Goal: Contribute content

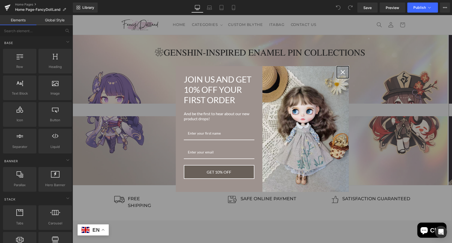
click at [342, 72] on div "Close" at bounding box center [343, 72] width 8 height 8
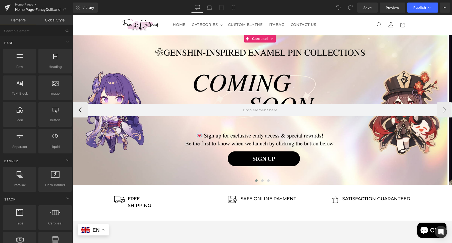
drag, startPoint x: 260, startPoint y: 179, endPoint x: 270, endPoint y: 179, distance: 9.5
click at [261, 180] on span at bounding box center [262, 180] width 3 height 3
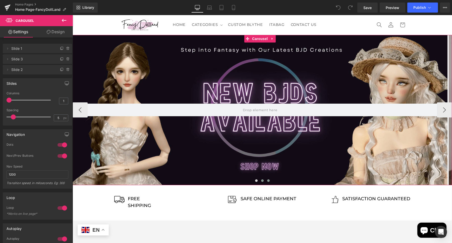
click at [266, 182] on button at bounding box center [268, 180] width 6 height 5
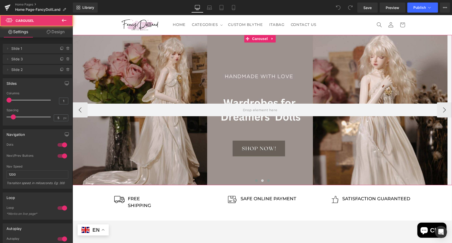
click at [253, 181] on button at bounding box center [256, 180] width 6 height 5
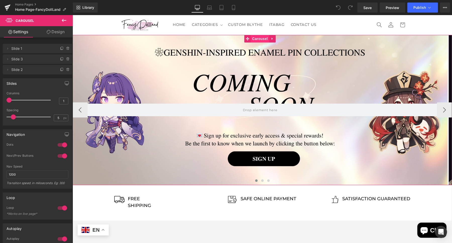
click at [255, 38] on span "Carousel" at bounding box center [260, 39] width 18 height 8
click at [60, 48] on icon at bounding box center [62, 48] width 4 height 4
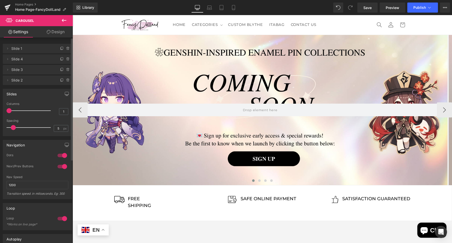
click at [252, 181] on span at bounding box center [253, 180] width 3 height 3
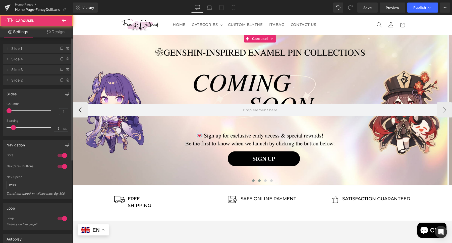
click at [256, 182] on button at bounding box center [259, 180] width 6 height 5
click at [252, 180] on span at bounding box center [253, 180] width 3 height 3
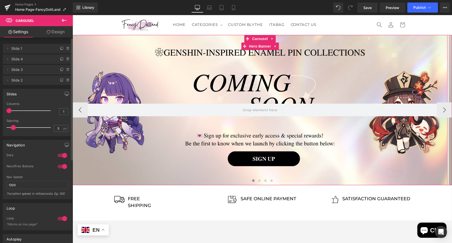
click at [215, 86] on div at bounding box center [260, 110] width 375 height 150
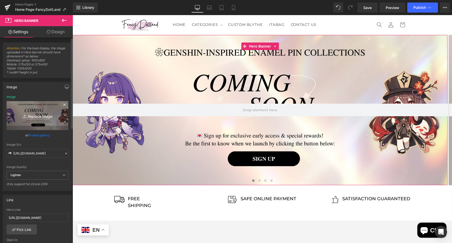
click at [36, 115] on icon "Replace Image" at bounding box center [37, 115] width 40 height 6
type input "C:\fakepath\labubu outfits sale.png"
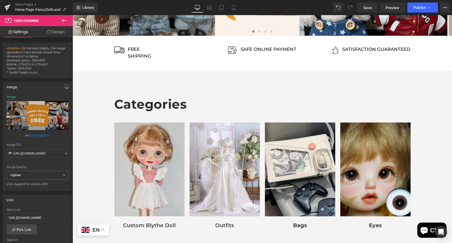
scroll to position [185, 0]
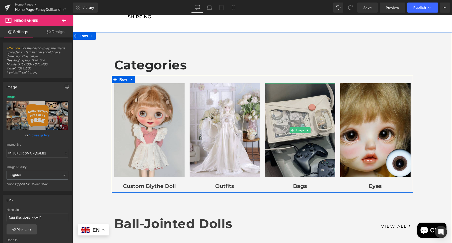
click at [310, 97] on img at bounding box center [300, 130] width 70 height 94
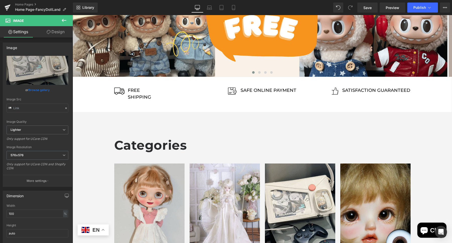
scroll to position [0, 0]
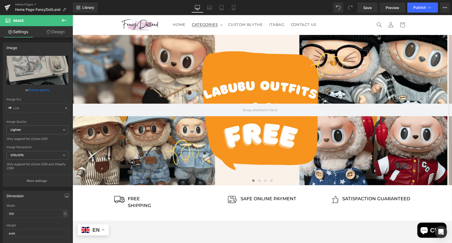
click at [207, 26] on span "CATEGORIES" at bounding box center [205, 24] width 26 height 5
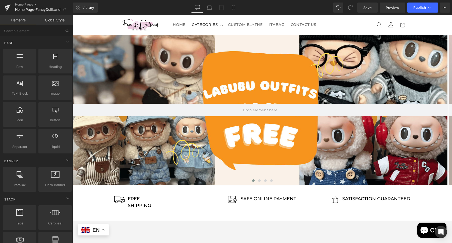
click at [220, 25] on icon at bounding box center [221, 25] width 3 height 2
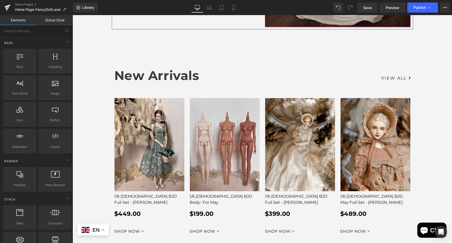
scroll to position [1064, 0]
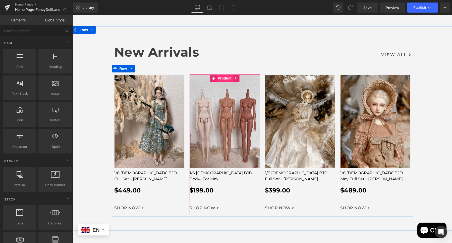
click at [222, 74] on span "Product" at bounding box center [224, 78] width 16 height 8
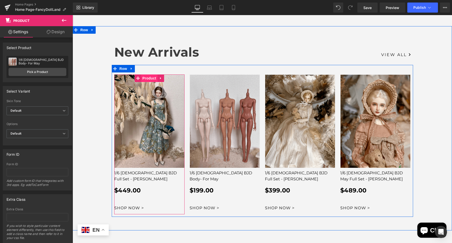
click at [143, 74] on span "Product" at bounding box center [149, 78] width 16 height 8
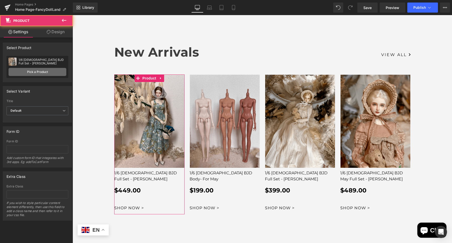
click at [50, 72] on link "Pick a Product" at bounding box center [38, 72] width 58 height 8
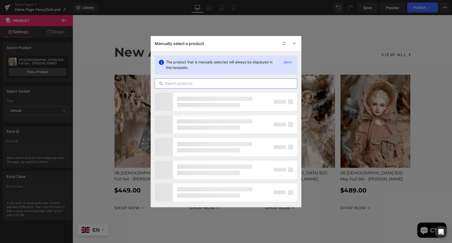
drag, startPoint x: 183, startPoint y: 82, endPoint x: 185, endPoint y: 81, distance: 2.8
click at [183, 83] on input "text" at bounding box center [226, 83] width 142 height 6
type input ";"
type input "labubu"
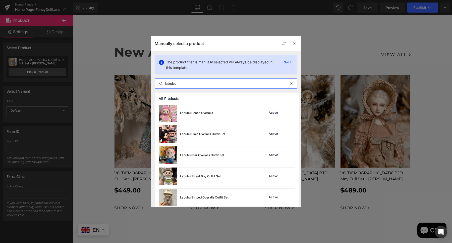
scroll to position [320, 0]
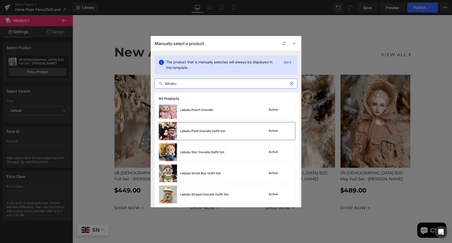
click at [211, 138] on div "Labubu Plaid Overalls Outfit Set" at bounding box center [192, 131] width 66 height 18
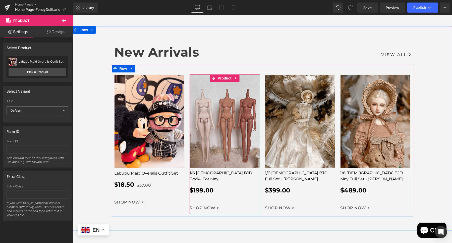
drag, startPoint x: 216, startPoint y: 70, endPoint x: 87, endPoint y: 76, distance: 129.4
click at [217, 74] on span "Product" at bounding box center [224, 78] width 16 height 8
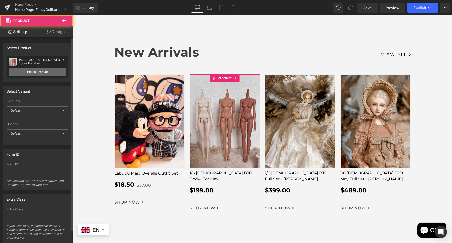
click at [60, 70] on link "Pick a Product" at bounding box center [38, 72] width 58 height 8
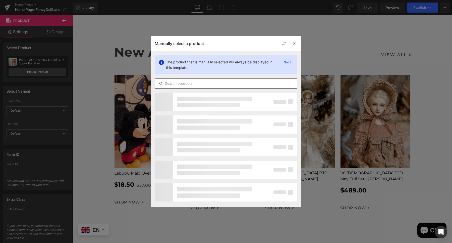
click at [0, 0] on input "text" at bounding box center [0, 0] width 0 height 0
type input "labubu"
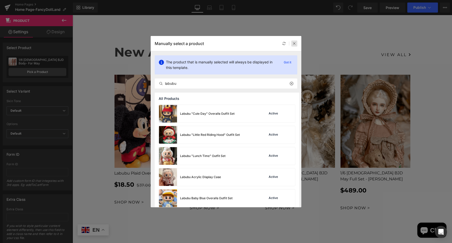
drag, startPoint x: 293, startPoint y: 43, endPoint x: 256, endPoint y: 4, distance: 54.9
click at [293, 43] on icon at bounding box center [294, 44] width 4 height 4
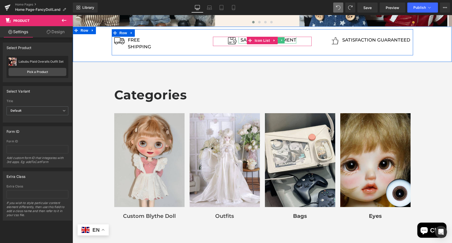
scroll to position [185, 0]
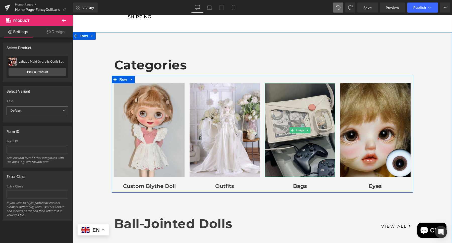
click at [298, 95] on img at bounding box center [300, 130] width 70 height 94
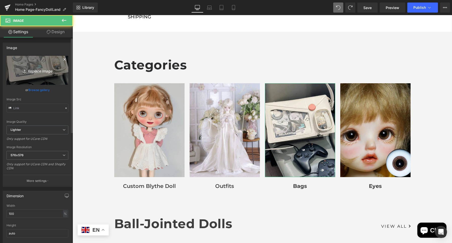
click at [26, 77] on link "Replace Image" at bounding box center [38, 70] width 62 height 29
click at [35, 65] on link "Replace Image" at bounding box center [38, 70] width 62 height 29
type input "C:\fakepath\labubu dress-1.png"
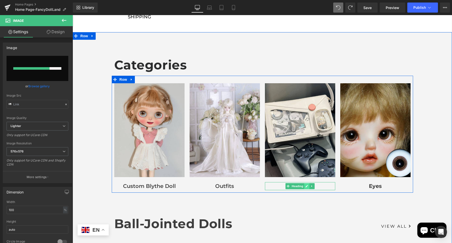
scroll to position [217, 0]
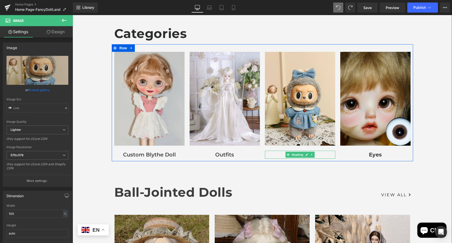
click at [305, 156] on div "Bags Heading" at bounding box center [300, 154] width 70 height 8
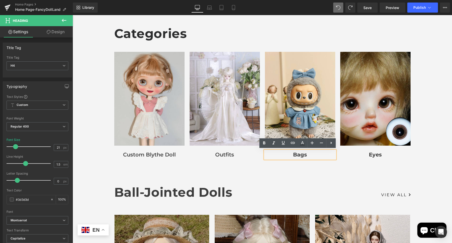
click at [302, 152] on strong "Bags" at bounding box center [300, 154] width 14 height 6
drag, startPoint x: 302, startPoint y: 154, endPoint x: 288, endPoint y: 154, distance: 14.1
click at [288, 154] on h4 "Bags" at bounding box center [300, 154] width 70 height 8
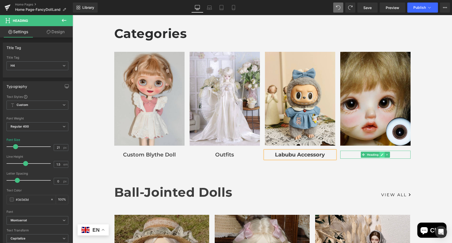
click at [379, 153] on link at bounding box center [381, 154] width 5 height 6
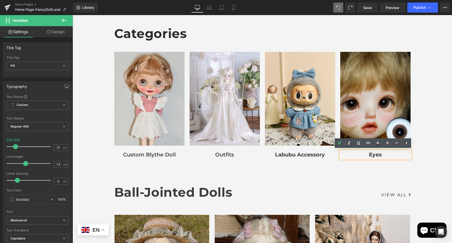
click at [364, 156] on h4 "Eyes" at bounding box center [375, 154] width 70 height 8
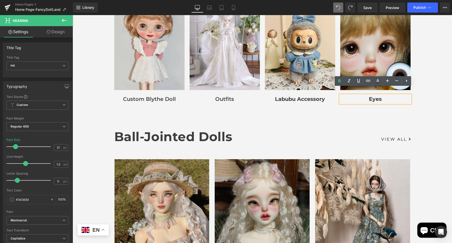
scroll to position [279, 0]
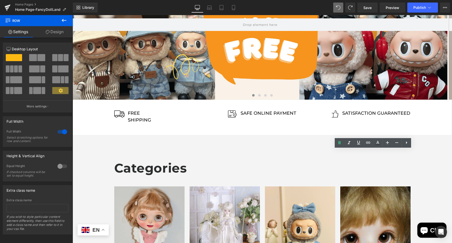
scroll to position [0, 0]
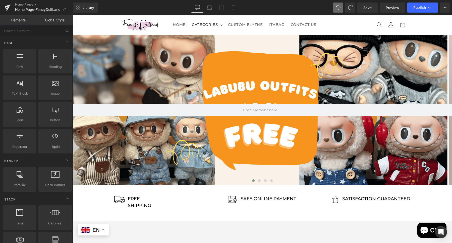
click at [212, 24] on span "CATEGORIES" at bounding box center [205, 24] width 26 height 5
click at [220, 23] on summary "CATEGORIES" at bounding box center [207, 24] width 36 height 11
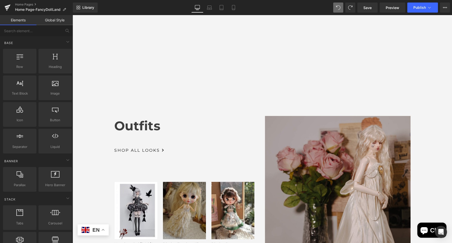
scroll to position [844, 0]
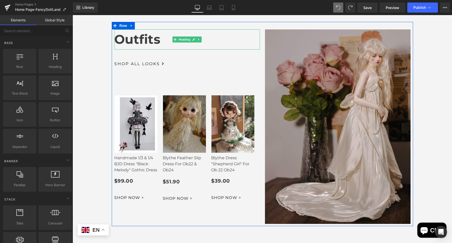
click at [115, 31] on h3 "Outfits" at bounding box center [187, 39] width 146 height 20
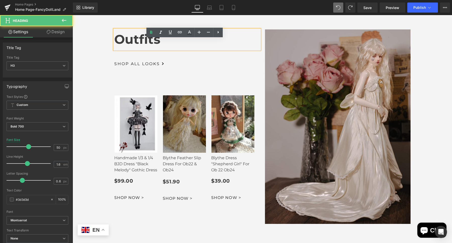
click at [115, 32] on h3 "Outfits" at bounding box center [187, 39] width 146 height 20
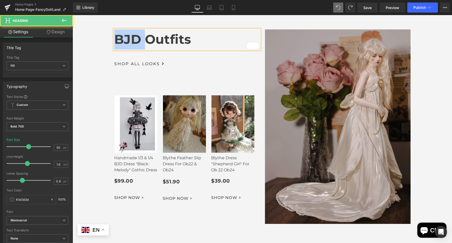
drag, startPoint x: 127, startPoint y: 31, endPoint x: 112, endPoint y: 31, distance: 14.1
click at [114, 31] on h3 "BJD Outfits" at bounding box center [187, 39] width 146 height 20
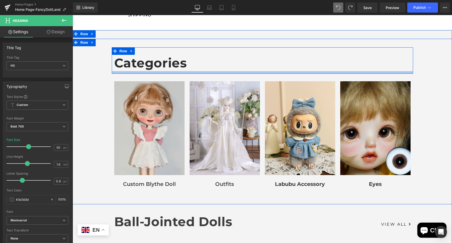
scroll to position [279, 0]
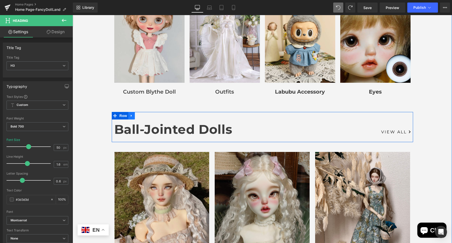
click at [130, 114] on icon at bounding box center [132, 115] width 4 height 4
click at [135, 115] on link at bounding box center [138, 116] width 7 height 8
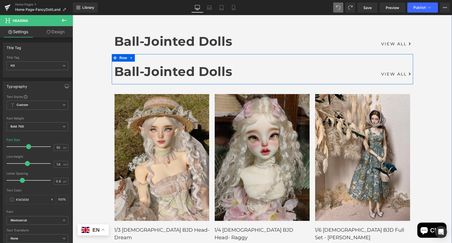
scroll to position [405, 0]
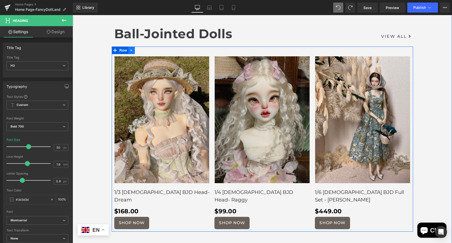
click at [130, 49] on icon at bounding box center [132, 50] width 4 height 4
click at [136, 50] on icon at bounding box center [138, 50] width 4 height 4
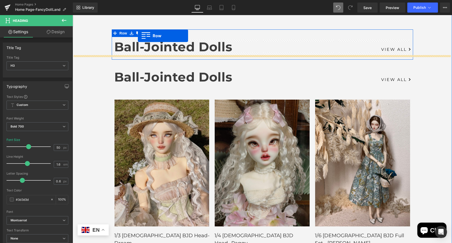
scroll to position [322, 0]
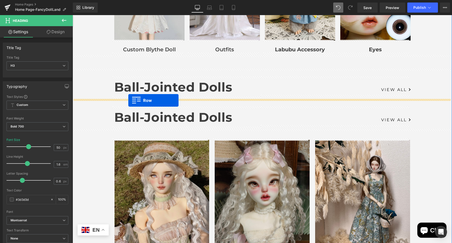
drag, startPoint x: 120, startPoint y: 39, endPoint x: 128, endPoint y: 100, distance: 61.8
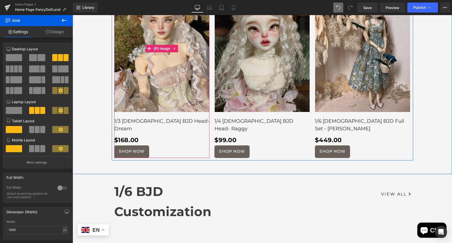
scroll to position [667, 0]
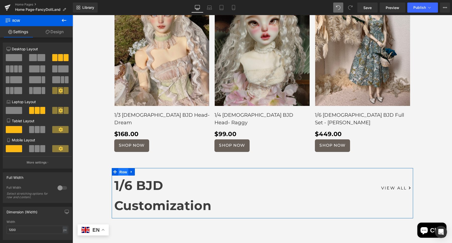
click at [118, 168] on span "Row" at bounding box center [123, 172] width 10 height 8
click at [55, 30] on link "Design" at bounding box center [54, 31] width 36 height 11
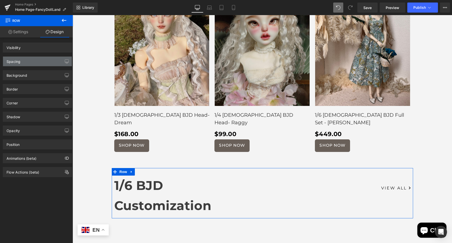
click at [45, 62] on div "Spacing" at bounding box center [37, 61] width 69 height 10
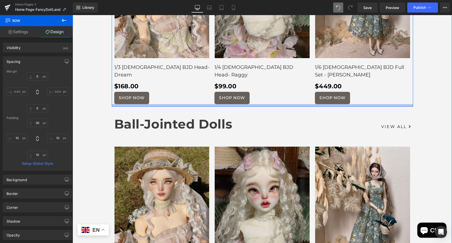
scroll to position [604, 0]
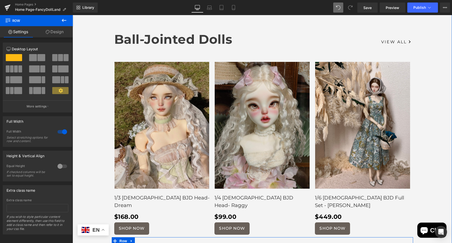
scroll to position [353, 0]
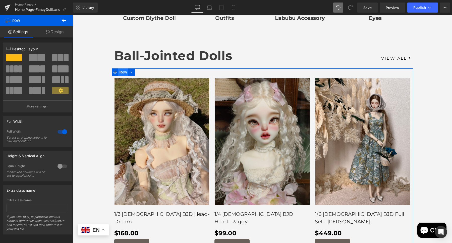
click at [118, 71] on span "Row" at bounding box center [123, 72] width 10 height 8
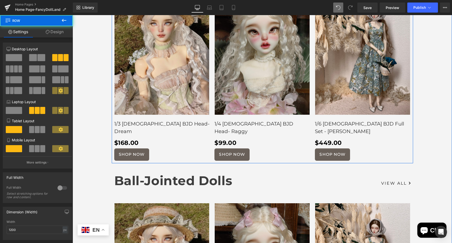
scroll to position [447, 0]
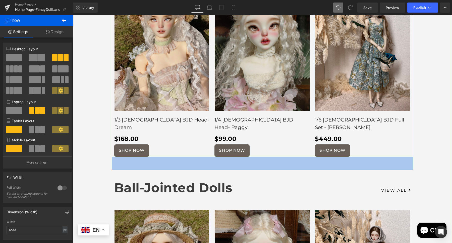
drag, startPoint x: 143, startPoint y: 149, endPoint x: 144, endPoint y: 161, distance: 11.3
click at [144, 161] on div "54px" at bounding box center [262, 163] width 301 height 14
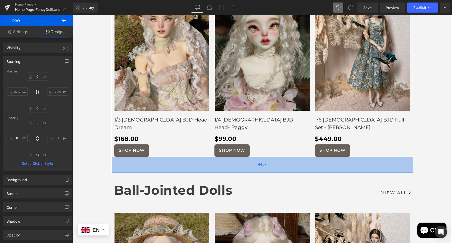
drag, startPoint x: 195, startPoint y: 155, endPoint x: 197, endPoint y: 157, distance: 3.4
click at [197, 157] on div "64px" at bounding box center [262, 164] width 301 height 16
click at [33, 154] on input "54" at bounding box center [37, 154] width 21 height 8
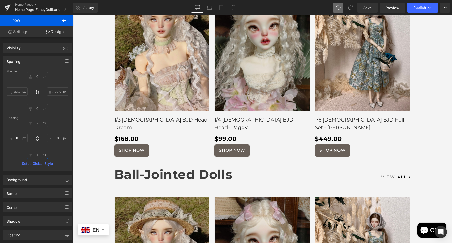
type input "10"
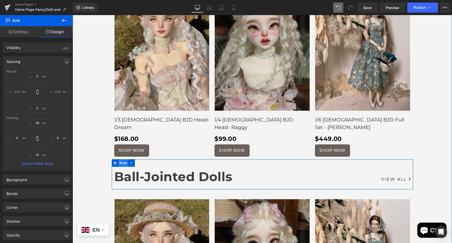
click at [122, 159] on span "Row" at bounding box center [123, 163] width 10 height 8
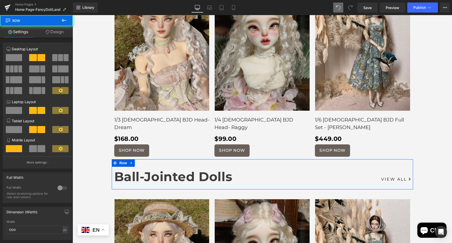
click at [53, 33] on link "Design" at bounding box center [54, 31] width 36 height 11
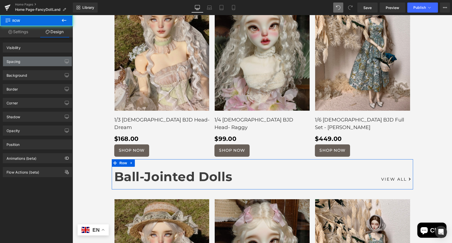
click at [38, 61] on div "Spacing" at bounding box center [37, 61] width 69 height 10
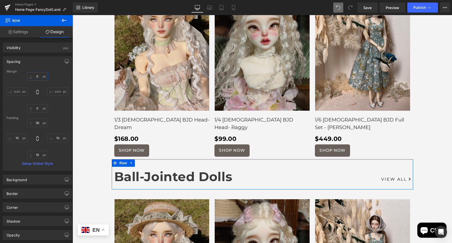
click at [33, 77] on input "text" at bounding box center [37, 76] width 21 height 8
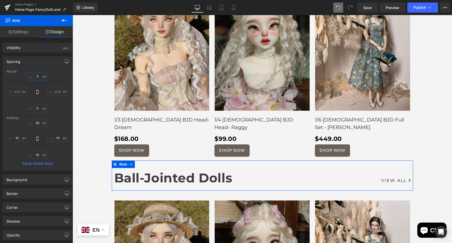
type input "50"
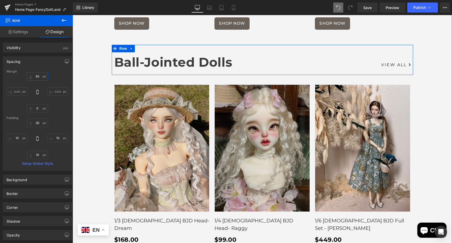
scroll to position [667, 0]
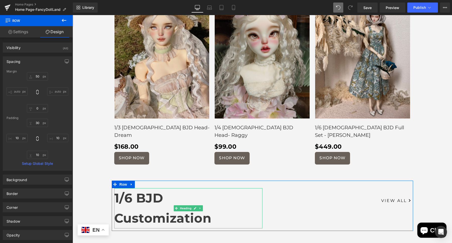
click at [137, 199] on h3 "1/6 BJD Customization" at bounding box center [188, 208] width 148 height 40
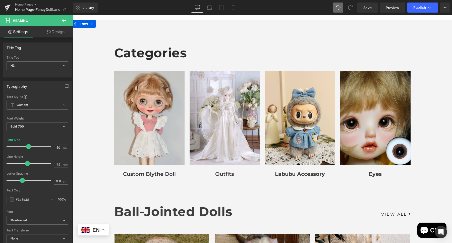
scroll to position [259, 0]
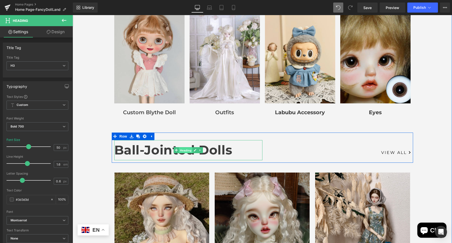
click at [179, 147] on span "Heading" at bounding box center [186, 150] width 14 height 6
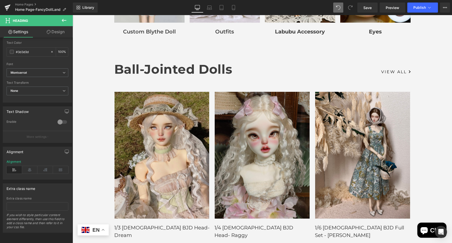
scroll to position [322, 0]
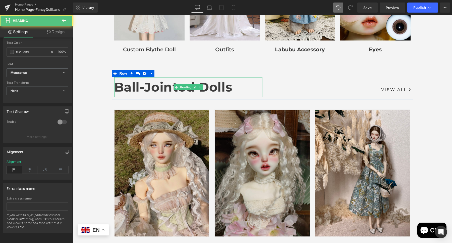
click at [206, 86] on h3 "Ball-Jointed Dolls" at bounding box center [188, 87] width 148 height 20
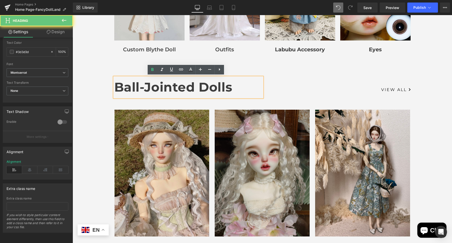
drag, startPoint x: 208, startPoint y: 88, endPoint x: 231, endPoint y: 89, distance: 22.6
click at [208, 88] on h3 "Ball-Jointed Dolls" at bounding box center [188, 87] width 148 height 20
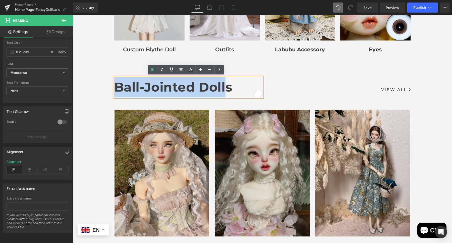
drag, startPoint x: 223, startPoint y: 88, endPoint x: 105, endPoint y: 81, distance: 118.0
click at [105, 81] on div "Categories Heading Row Image Custom Blythe Doll Heading Image Outfits Heading I…" at bounding box center [262, 208] width 379 height 608
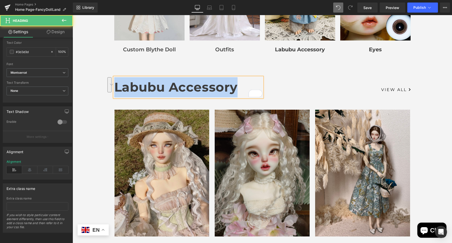
drag, startPoint x: 237, startPoint y: 86, endPoint x: 111, endPoint y: 89, distance: 125.8
click at [114, 89] on h3 "Labubu Accessory" at bounding box center [188, 87] width 148 height 20
copy h3 "Labubu Accessory"
click at [207, 87] on h3 "Labubu Accessory" at bounding box center [188, 87] width 148 height 20
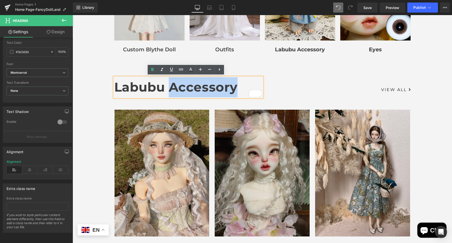
drag, startPoint x: 169, startPoint y: 86, endPoint x: 243, endPoint y: 91, distance: 74.0
click at [243, 91] on h3 "Labubu Accessory" at bounding box center [188, 87] width 148 height 20
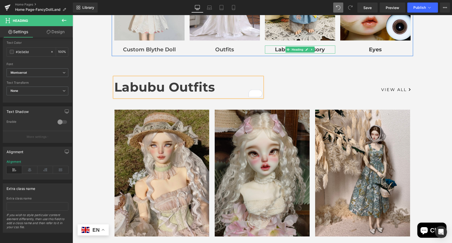
click at [321, 48] on strong "Labubu Accessory" at bounding box center [300, 49] width 50 height 6
click at [323, 49] on h4 "Labubu Accessory" at bounding box center [300, 49] width 70 height 8
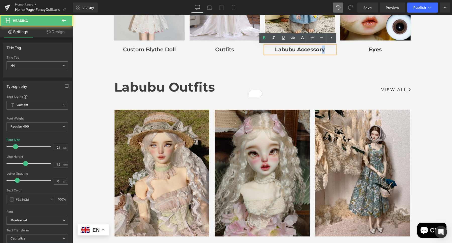
drag, startPoint x: 323, startPoint y: 49, endPoint x: 320, endPoint y: 49, distance: 3.1
click at [320, 49] on h4 "Labubu Accessory" at bounding box center [300, 49] width 70 height 8
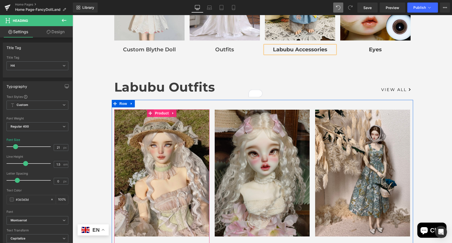
click at [155, 114] on span "Product" at bounding box center [162, 113] width 16 height 8
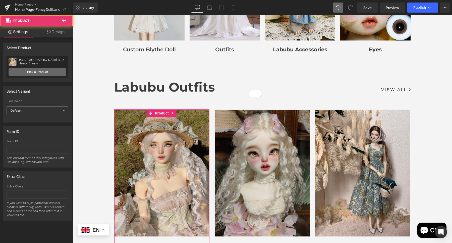
click at [43, 72] on link "Pick a Product" at bounding box center [38, 72] width 58 height 8
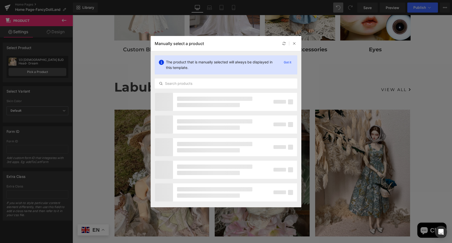
drag, startPoint x: 197, startPoint y: 83, endPoint x: 198, endPoint y: 94, distance: 10.9
click at [197, 83] on input "text" at bounding box center [226, 83] width 142 height 6
type input "labubu"
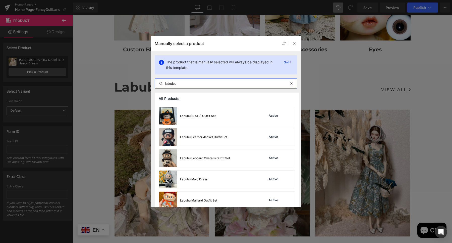
scroll to position [220, 0]
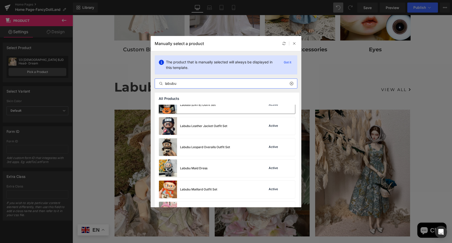
drag, startPoint x: 134, startPoint y: 94, endPoint x: 206, endPoint y: 109, distance: 74.1
click at [206, 109] on div "Labubu [DATE] Outfit Set" at bounding box center [187, 105] width 57 height 18
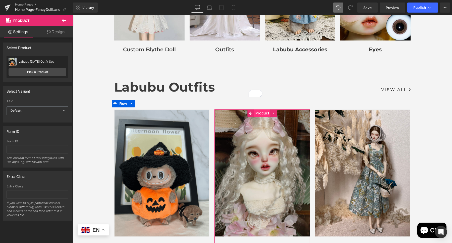
click at [264, 111] on span "Product" at bounding box center [262, 113] width 16 height 8
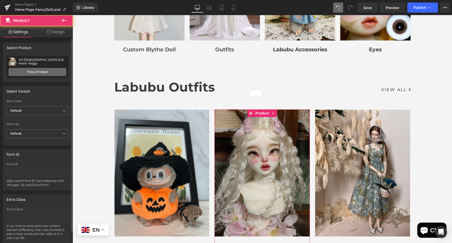
click at [22, 73] on link "Pick a Product" at bounding box center [38, 72] width 58 height 8
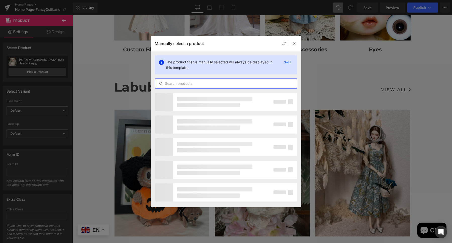
drag, startPoint x: 198, startPoint y: 83, endPoint x: 198, endPoint y: 81, distance: 2.6
click at [198, 83] on input "text" at bounding box center [226, 83] width 142 height 6
type input "labubu"
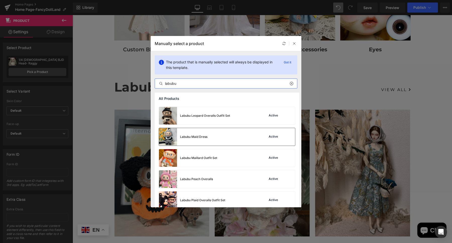
scroll to position [314, 0]
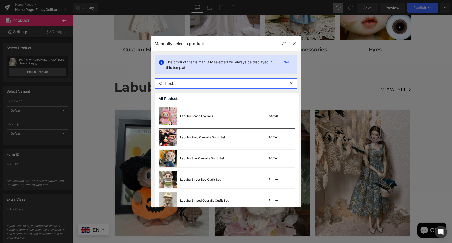
click at [218, 145] on div "Labubu Plaid Overalls Outfit Set" at bounding box center [192, 137] width 66 height 18
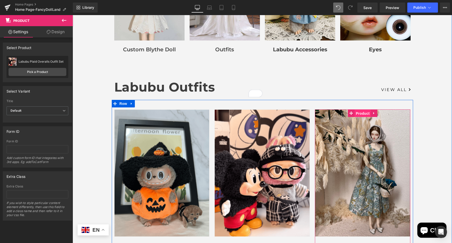
click at [367, 111] on span "Product" at bounding box center [363, 113] width 16 height 8
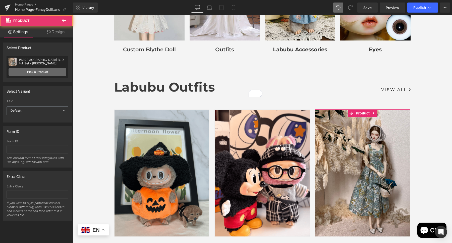
click at [45, 71] on link "Pick a Product" at bounding box center [38, 72] width 58 height 8
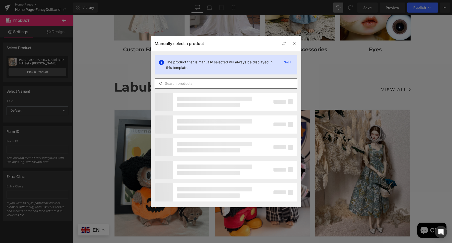
click at [172, 83] on input "text" at bounding box center [226, 83] width 142 height 6
type input "labubu"
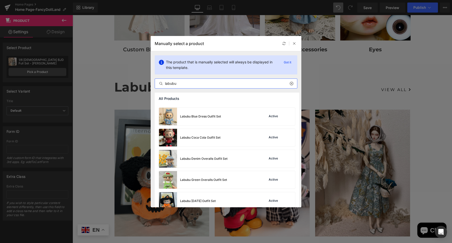
scroll to position [122, 0]
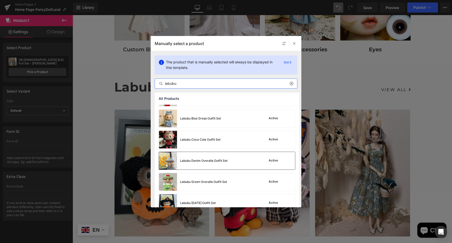
click at [198, 159] on div "Labubu Denim Overalls Outfit Set" at bounding box center [203, 160] width 47 height 5
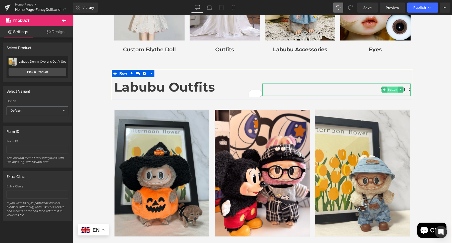
click at [392, 88] on span "Button" at bounding box center [393, 89] width 12 height 6
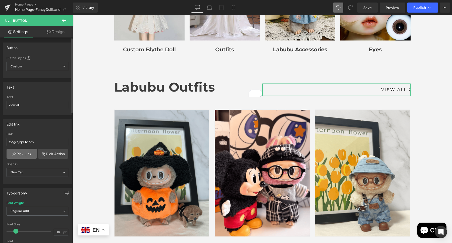
click at [23, 152] on link "Pick Link" at bounding box center [22, 153] width 30 height 10
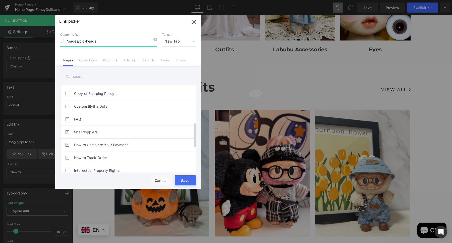
scroll to position [157, 0]
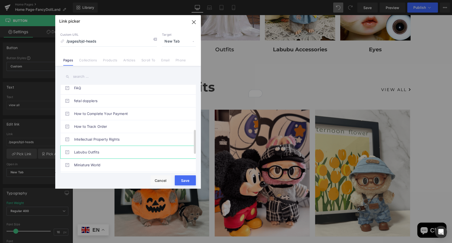
click at [107, 149] on link "Labubu Outfits" at bounding box center [129, 152] width 110 height 13
click at [182, 178] on button "Save" at bounding box center [185, 180] width 21 height 10
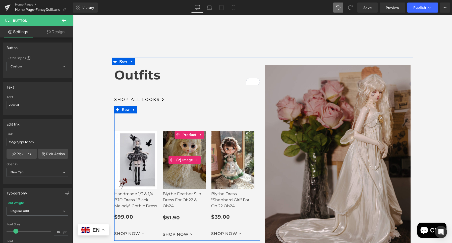
scroll to position [1012, 0]
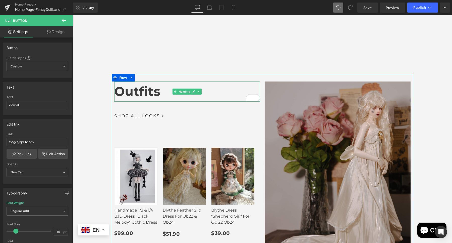
click at [114, 82] on div at bounding box center [114, 91] width 1 height 20
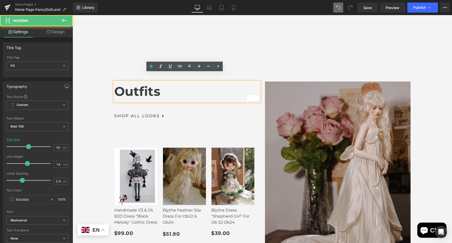
click at [114, 81] on div "Outfits" at bounding box center [187, 91] width 146 height 20
click at [114, 83] on h3 "Outfits" at bounding box center [187, 91] width 146 height 20
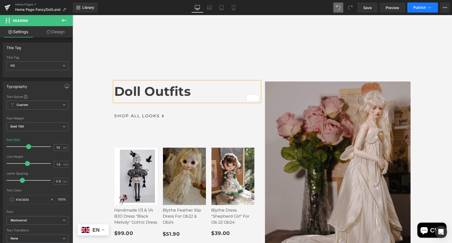
click at [428, 8] on icon at bounding box center [429, 7] width 5 height 5
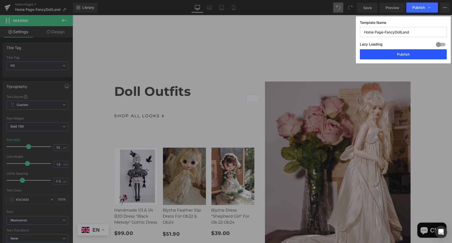
click at [397, 55] on button "Publish" at bounding box center [403, 54] width 87 height 10
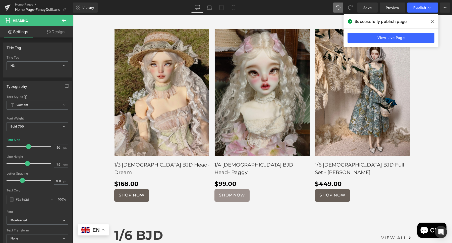
scroll to position [635, 0]
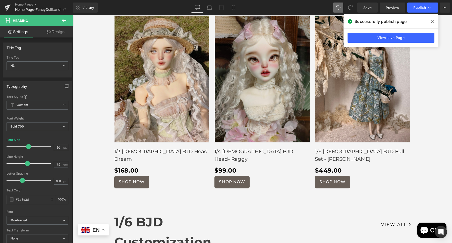
drag, startPoint x: 235, startPoint y: 173, endPoint x: 206, endPoint y: 179, distance: 29.6
click at [236, 175] on div "SHOP NOW (P) View More" at bounding box center [261, 181] width 95 height 12
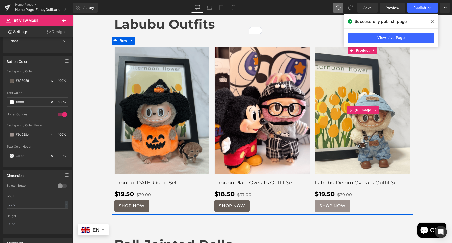
scroll to position [510, 0]
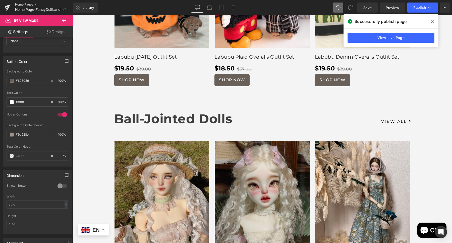
click at [30, 4] on link "Home Pages" at bounding box center [44, 5] width 58 height 4
